Goal: Task Accomplishment & Management: Use online tool/utility

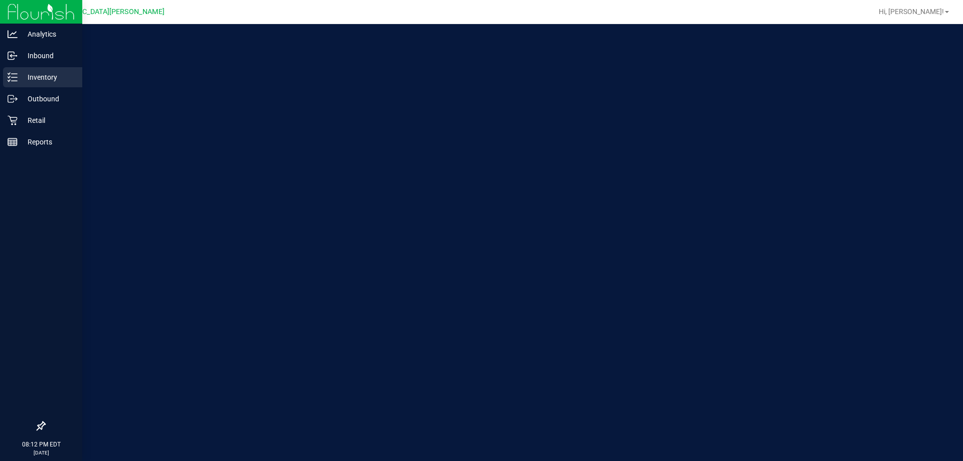
click at [32, 76] on p "Inventory" at bounding box center [48, 77] width 60 height 12
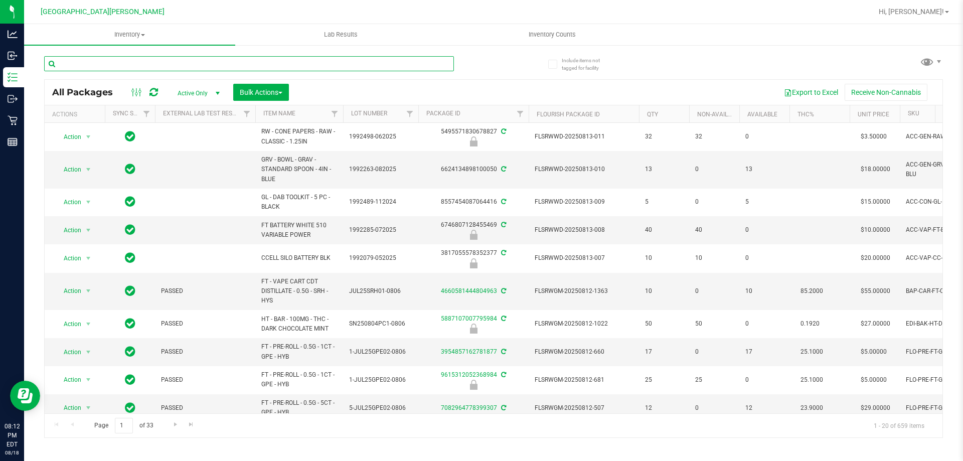
click at [169, 69] on input "text" at bounding box center [249, 63] width 410 height 15
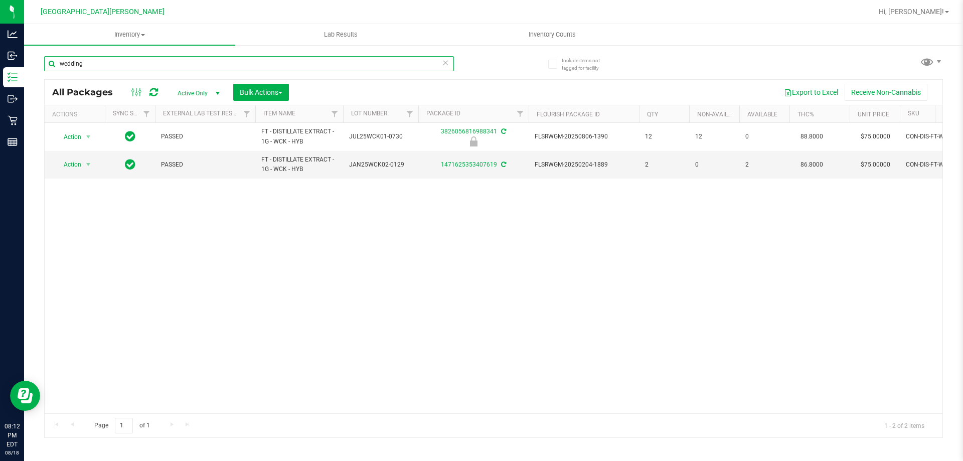
click at [127, 64] on input "wedding" at bounding box center [249, 63] width 410 height 15
click at [139, 61] on input "wedding" at bounding box center [249, 63] width 410 height 15
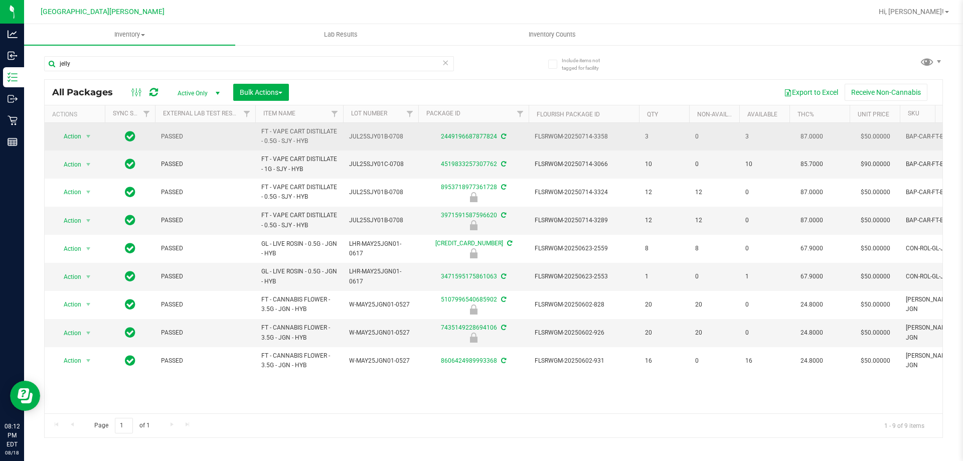
click at [289, 137] on span "FT - VAPE CART DISTILLATE - 0.5G - SJY - HYB" at bounding box center [299, 136] width 76 height 19
copy tr "FT - VAPE CART DISTILLATE - 0.5G - SJY - HYB"
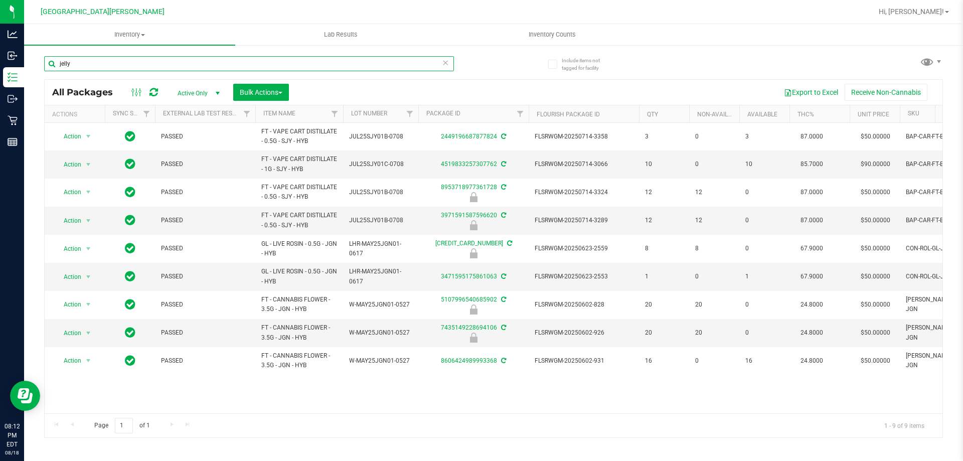
click at [211, 63] on input "jelly" at bounding box center [249, 63] width 410 height 15
paste input "FT - VAPE CART DISTILLATE - 0.5G - SJY - HYB"
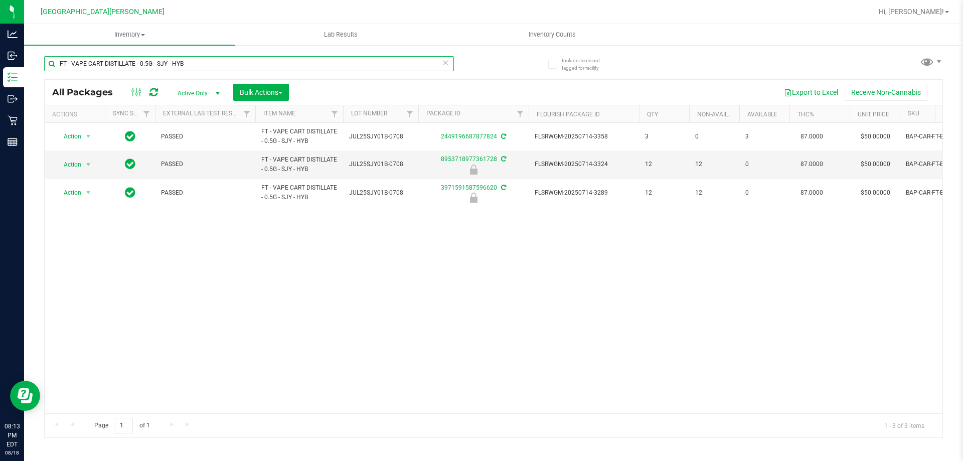
type input "FT - VAPE CART DISTILLATE - 0.5G - SJY - HYB"
